Goal: Navigation & Orientation: Find specific page/section

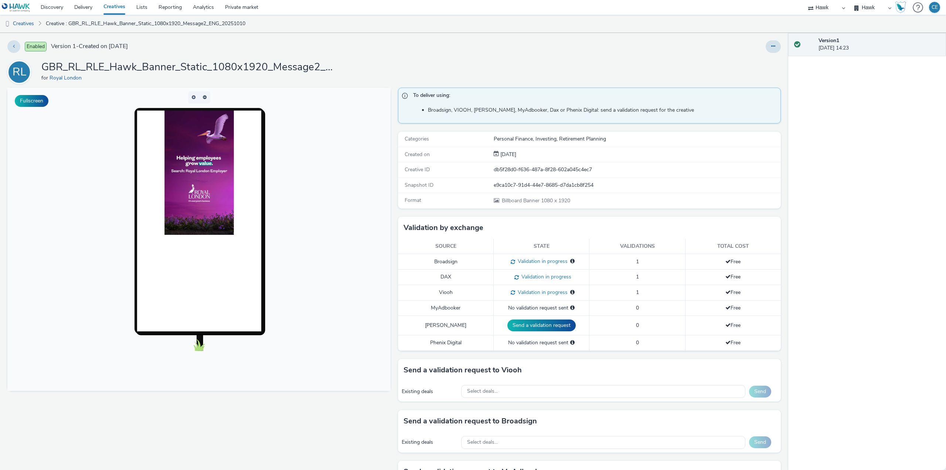
scroll to position [127, 0]
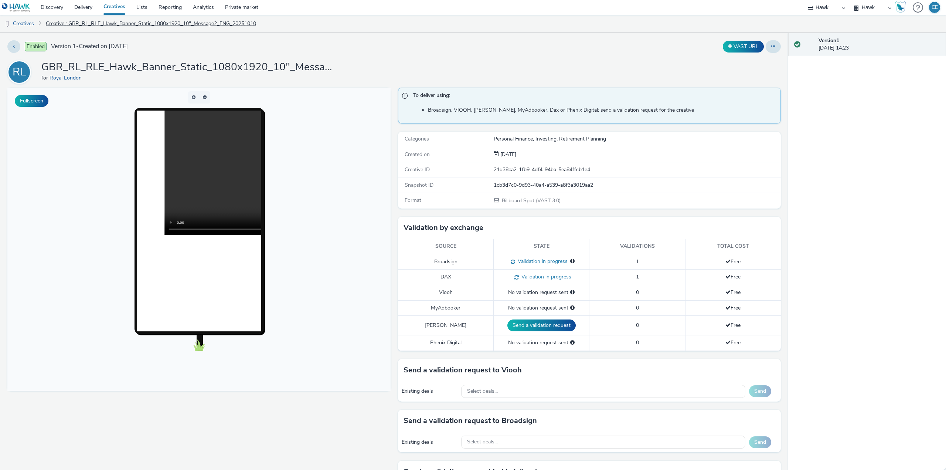
scroll to position [37, 0]
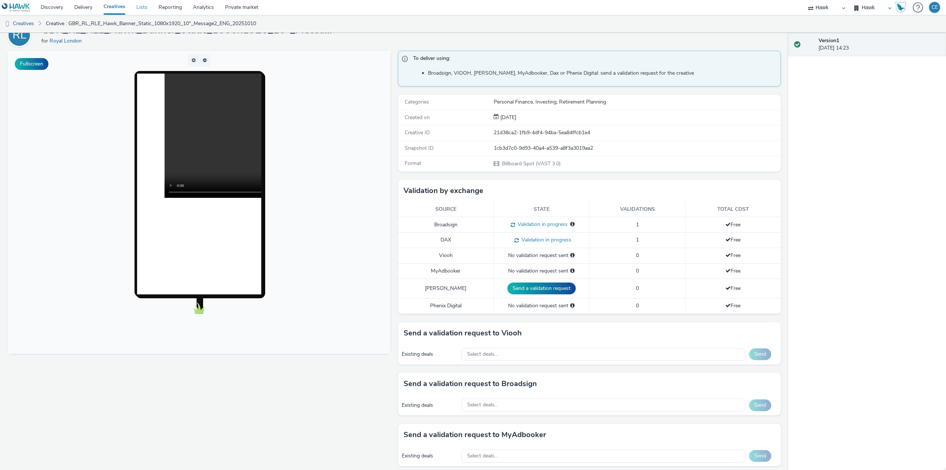
click at [143, 8] on link "Lists" at bounding box center [142, 7] width 22 height 15
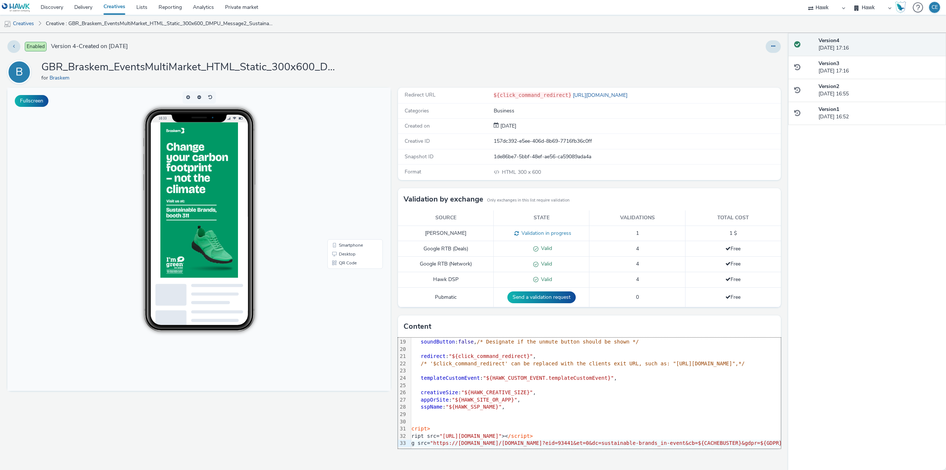
scroll to position [137, 0]
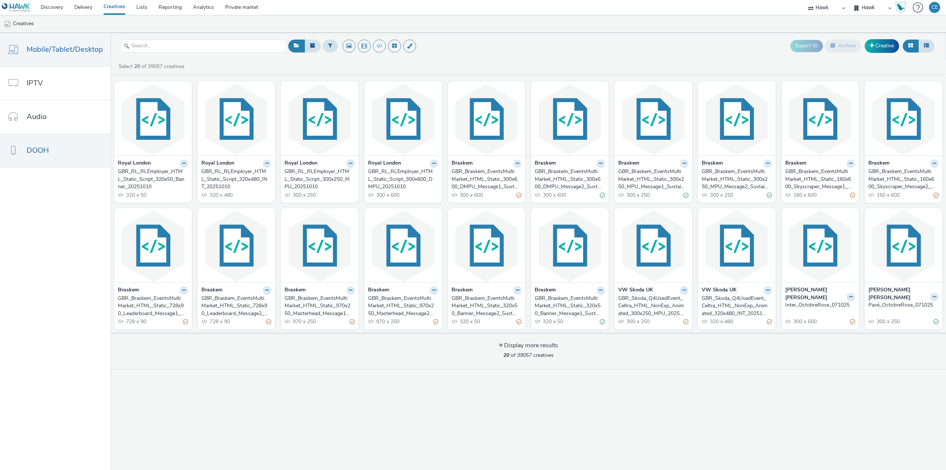
click at [38, 149] on span "DOOH" at bounding box center [38, 150] width 22 height 11
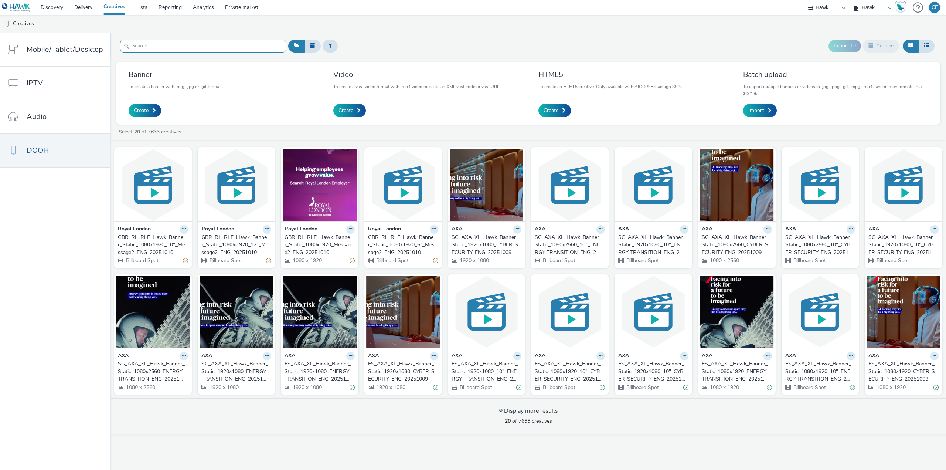
click at [192, 45] on input "text" at bounding box center [203, 46] width 166 height 13
